Goal: Navigation & Orientation: Find specific page/section

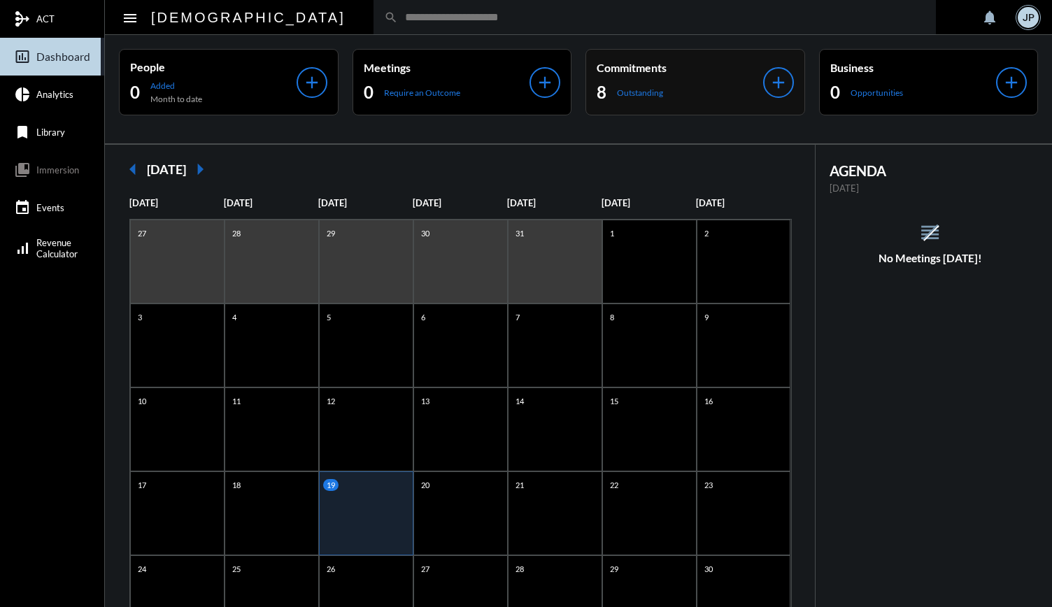
click at [613, 94] on div "8 Outstanding" at bounding box center [680, 92] width 167 height 22
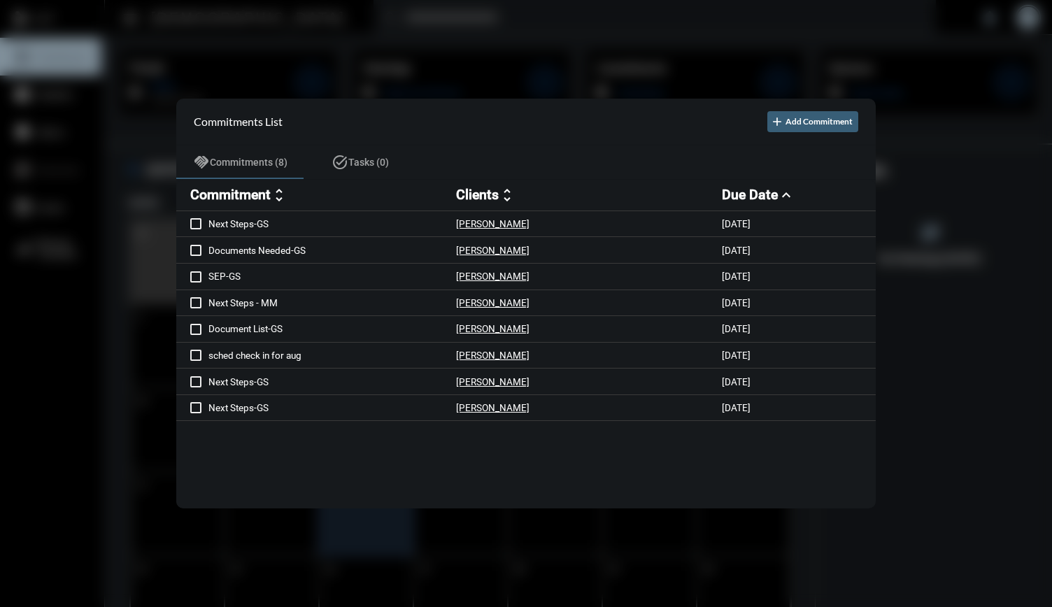
click at [511, 50] on div at bounding box center [526, 303] width 1052 height 607
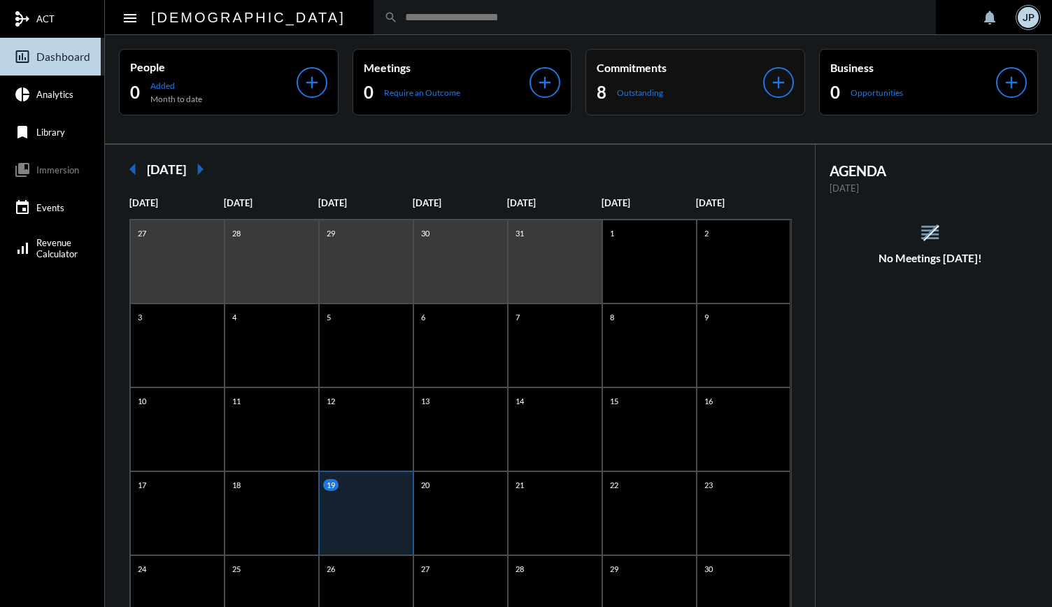
click at [653, 92] on p "Outstanding" at bounding box center [640, 92] width 46 height 10
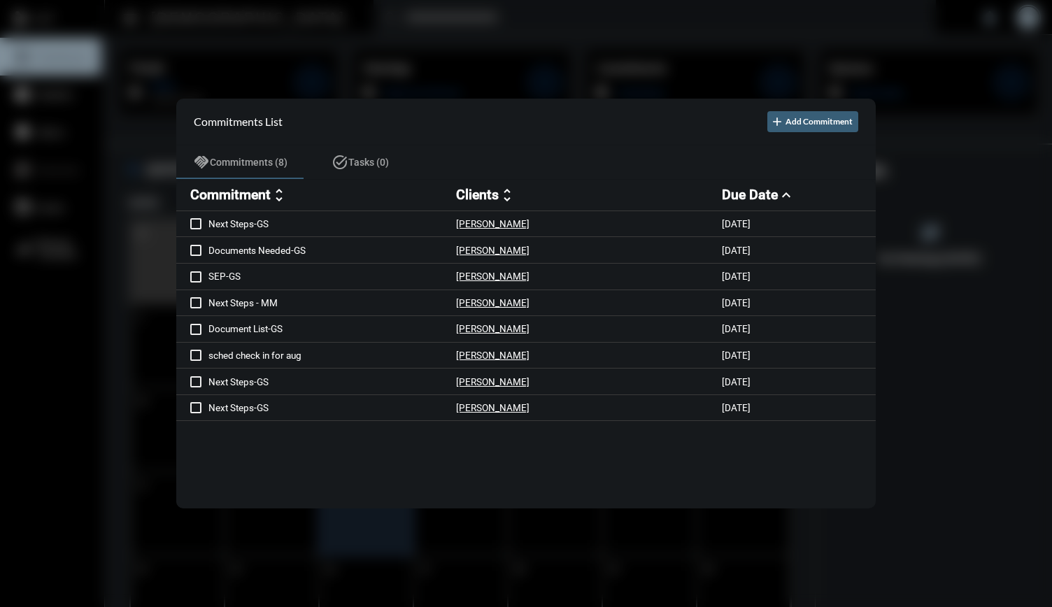
click at [688, 68] on div at bounding box center [526, 303] width 1052 height 607
